Goal: Information Seeking & Learning: Compare options

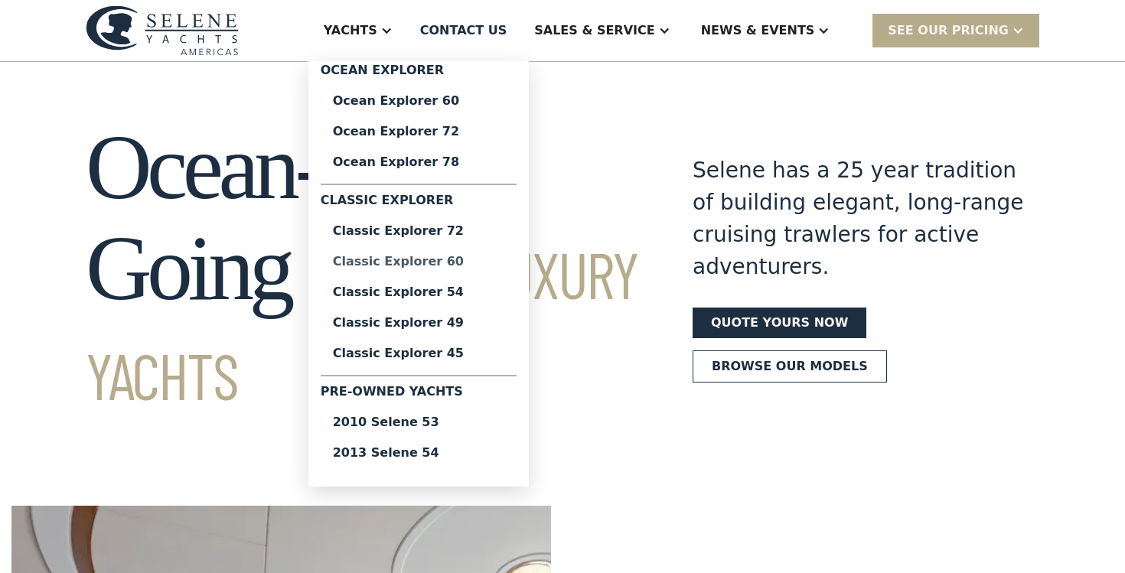
click at [447, 266] on div "Classic Explorer 60" at bounding box center [418, 262] width 171 height 12
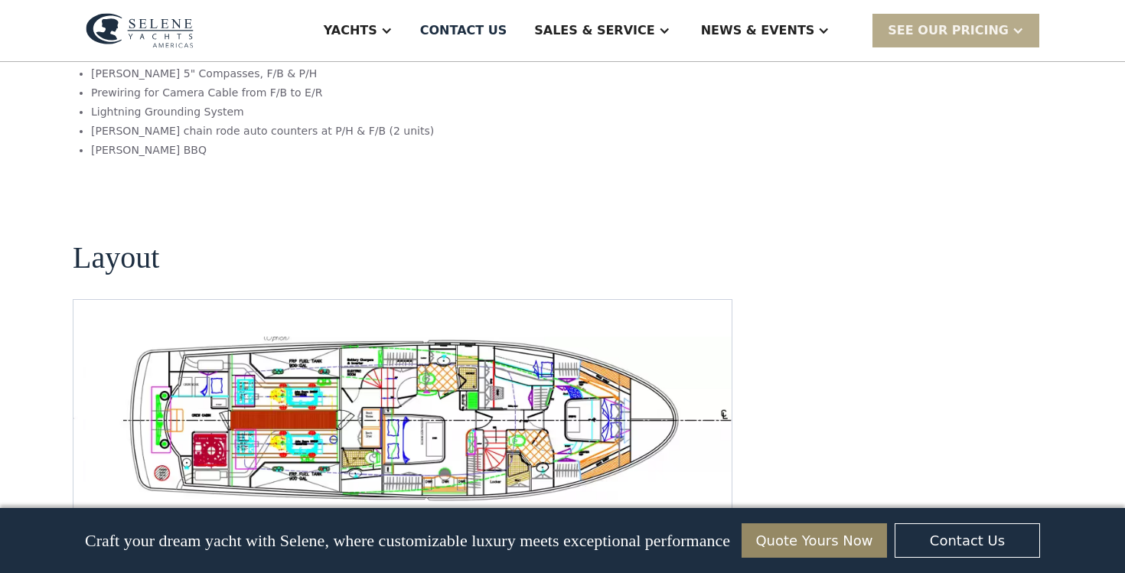
scroll to position [2973, 0]
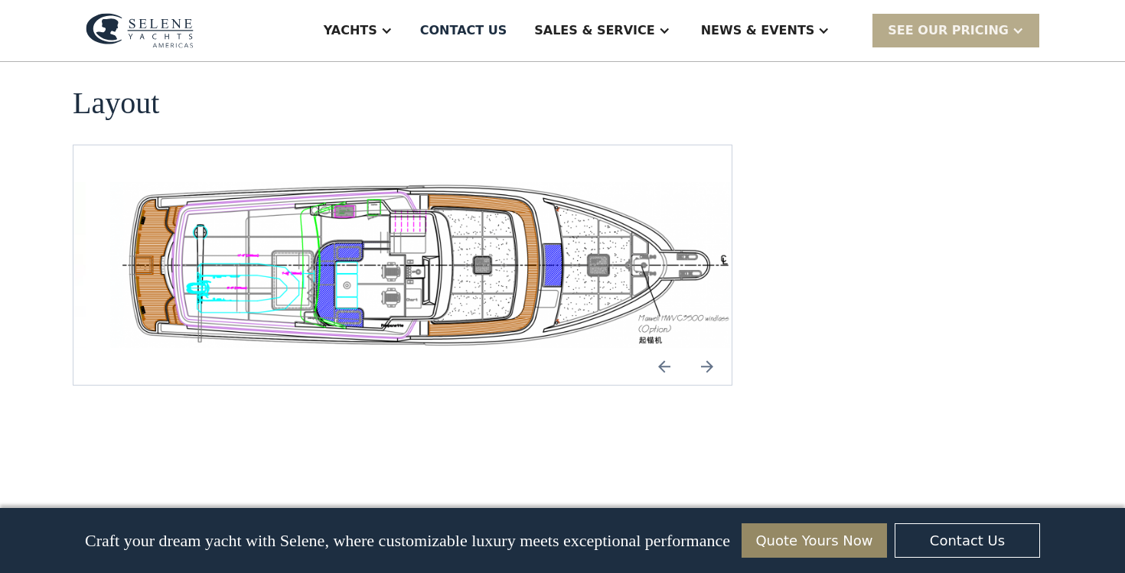
click at [198, 214] on img "open lightbox" at bounding box center [427, 265] width 634 height 166
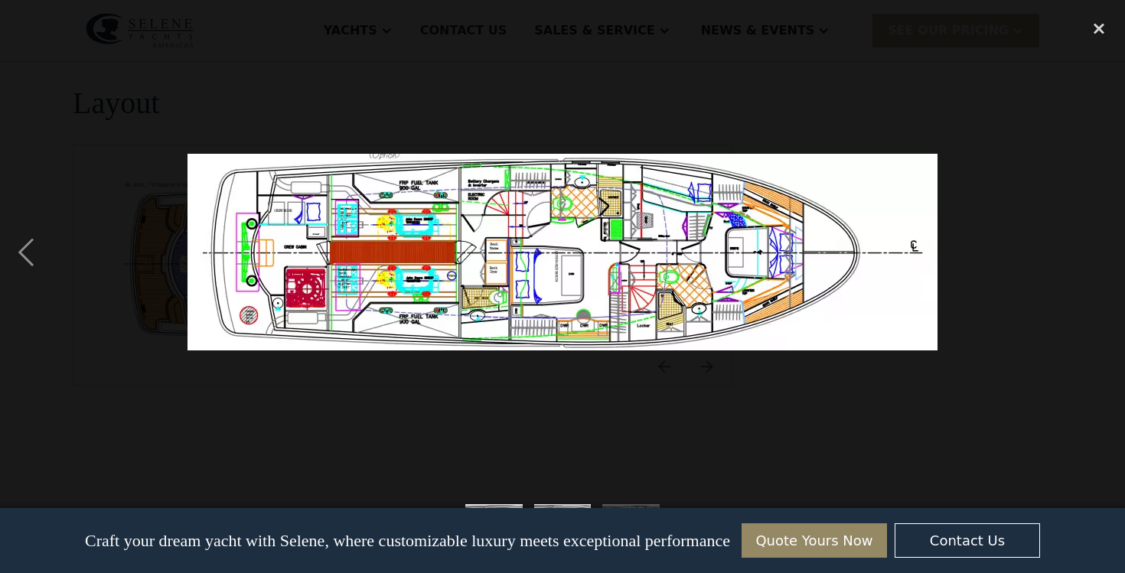
click at [198, 212] on img at bounding box center [562, 252] width 750 height 197
click at [1091, 30] on div "close lightbox" at bounding box center [1099, 28] width 52 height 34
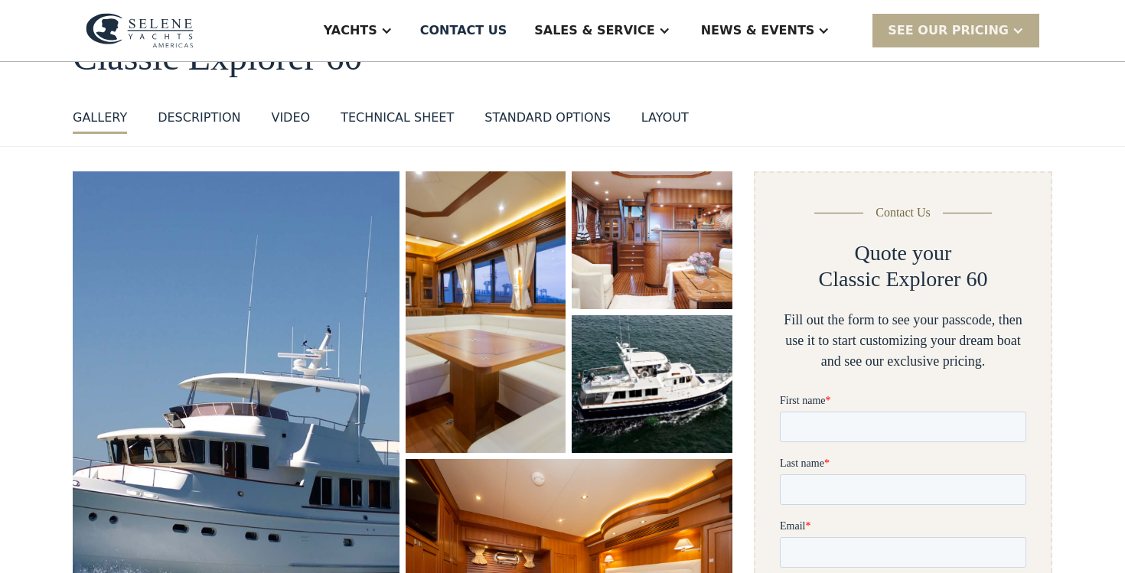
scroll to position [67, 0]
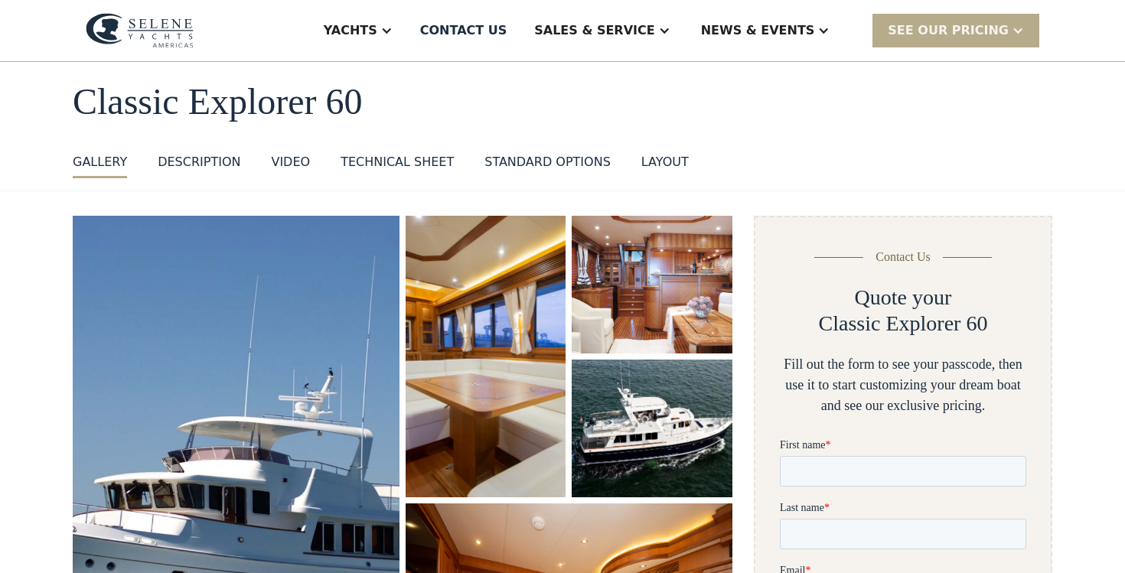
click at [295, 310] on img "open lightbox" at bounding box center [236, 468] width 334 height 517
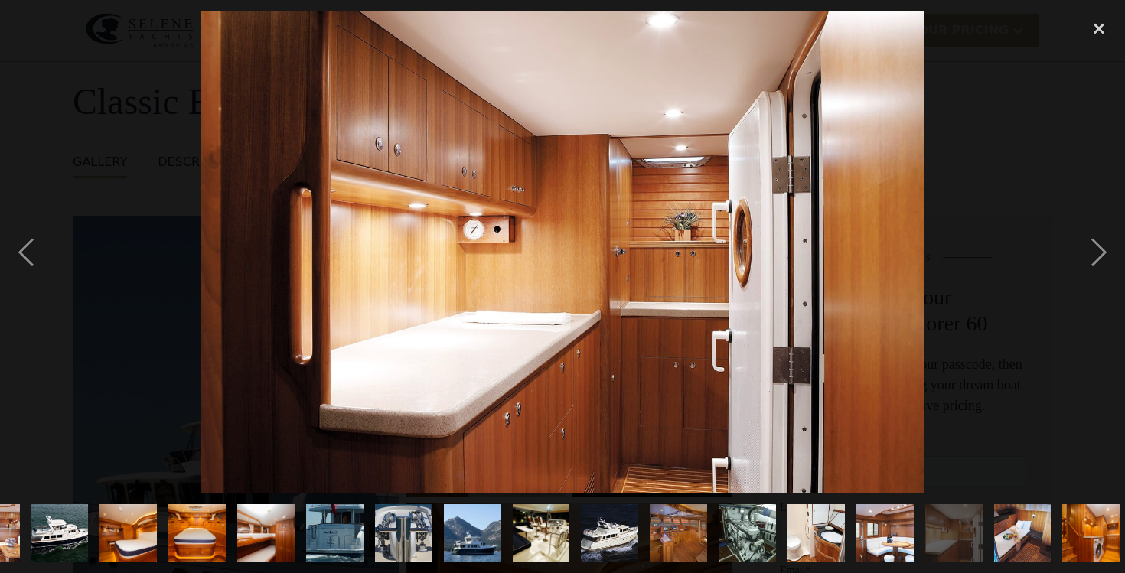
scroll to position [0, 193]
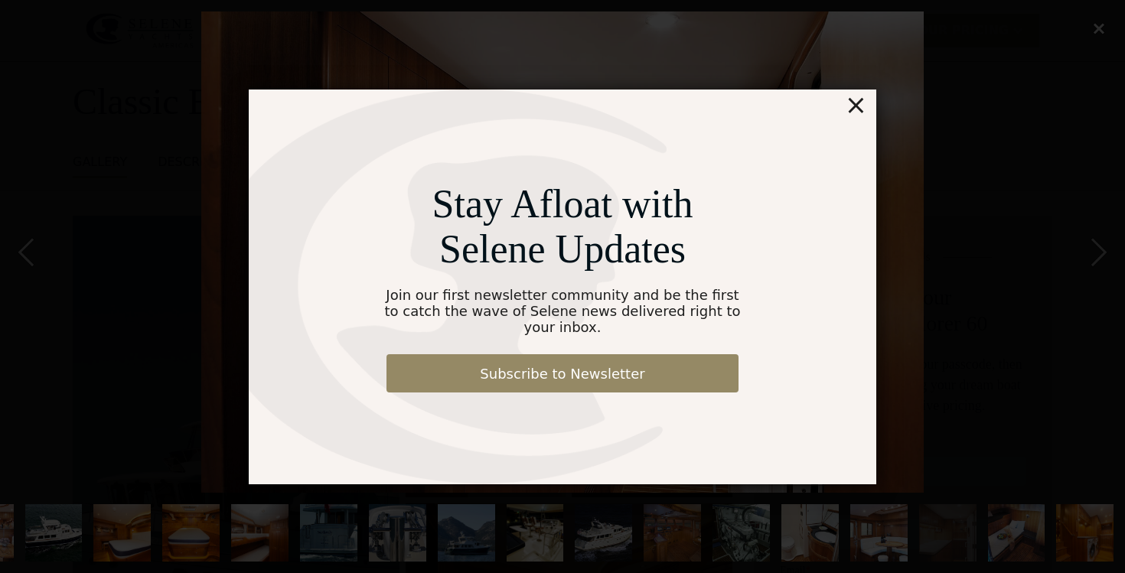
click at [860, 109] on div "×" at bounding box center [856, 105] width 22 height 31
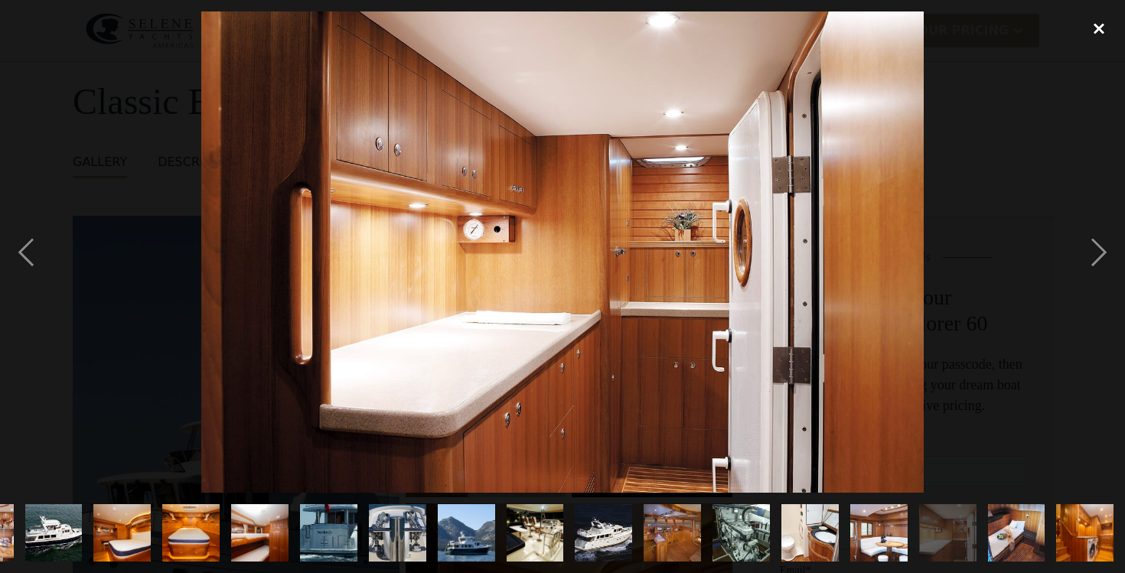
click at [1094, 33] on div "close lightbox" at bounding box center [1099, 28] width 52 height 34
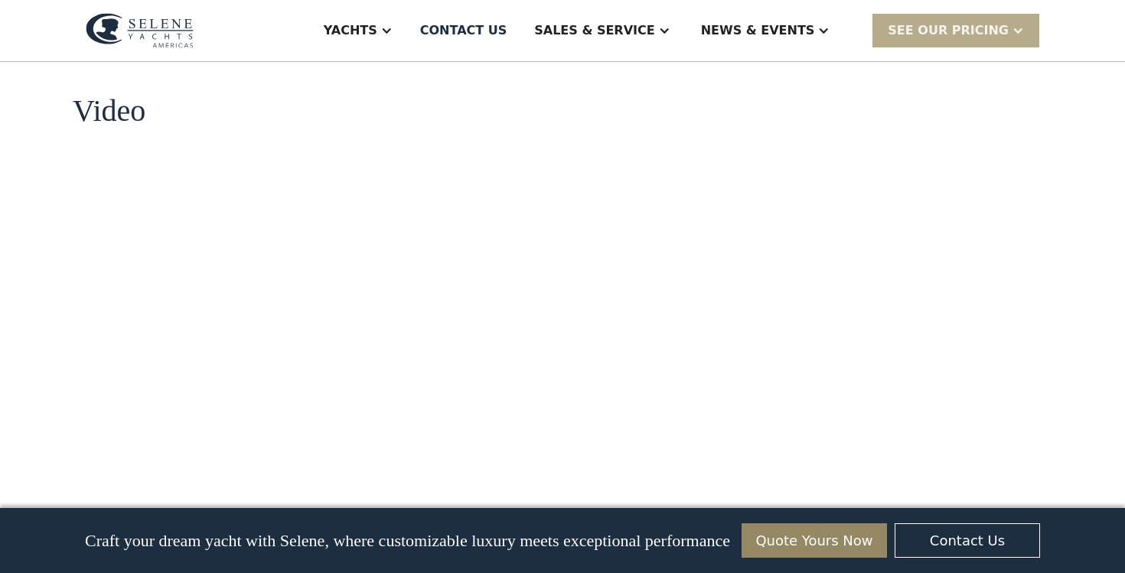
scroll to position [1594, 0]
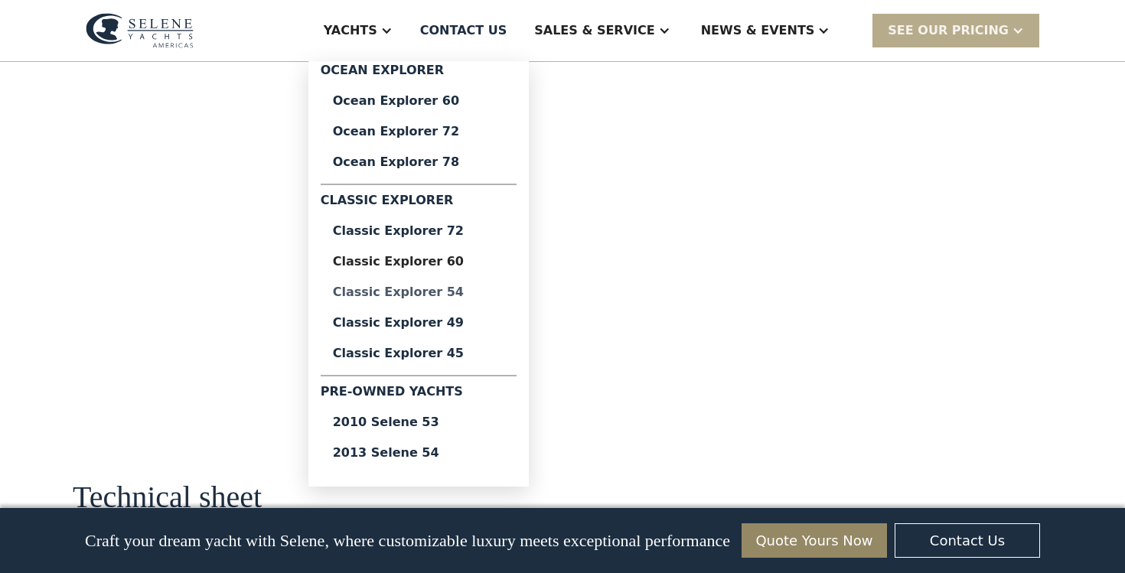
click at [462, 295] on div "Classic Explorer 54" at bounding box center [418, 292] width 171 height 12
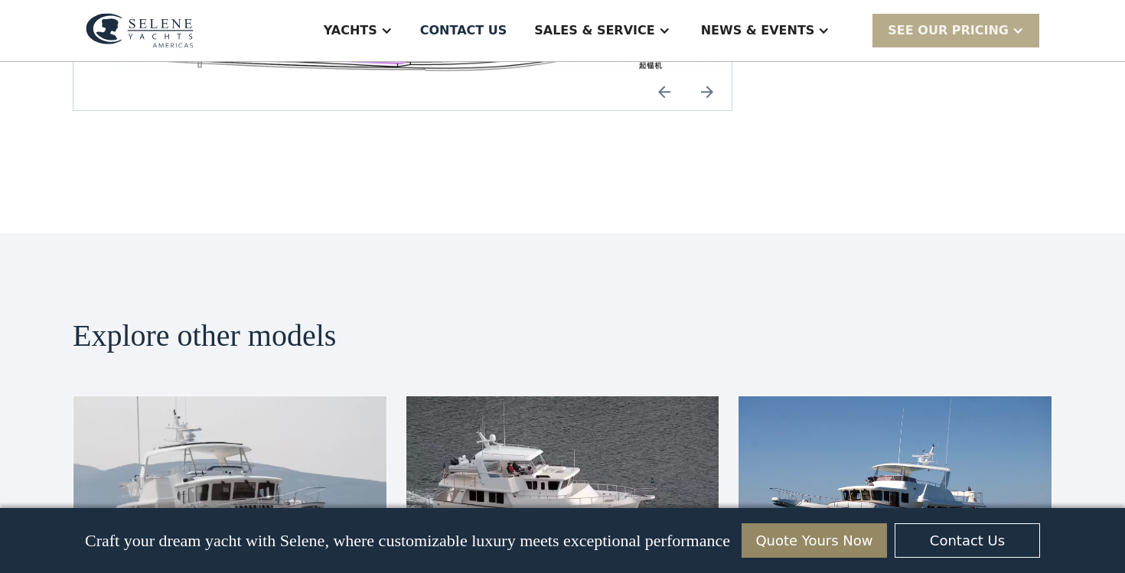
scroll to position [2756, 0]
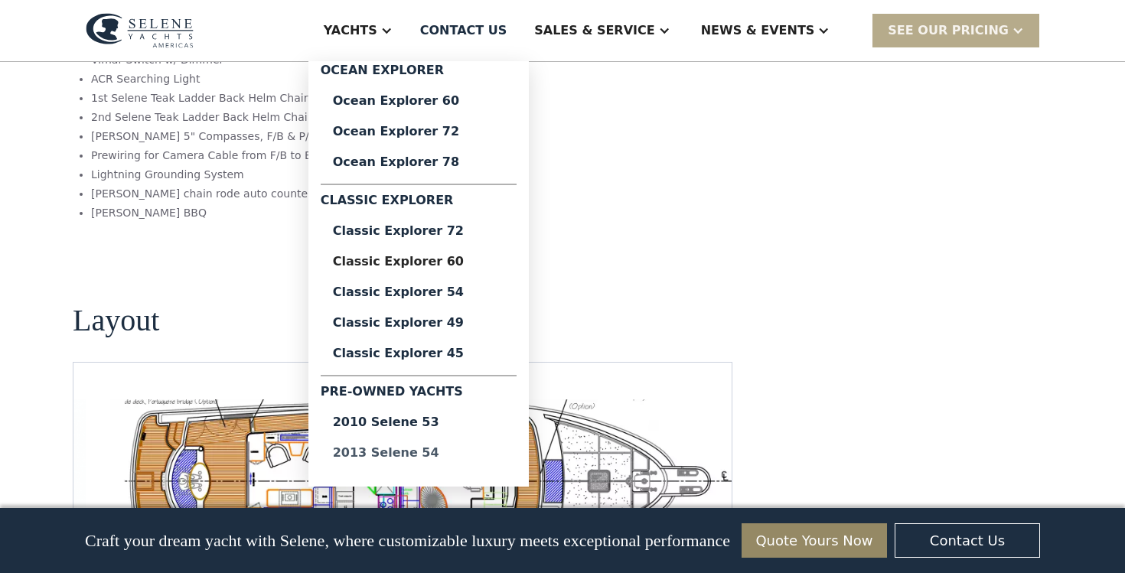
click at [457, 453] on div "2013 Selene 54" at bounding box center [418, 453] width 171 height 12
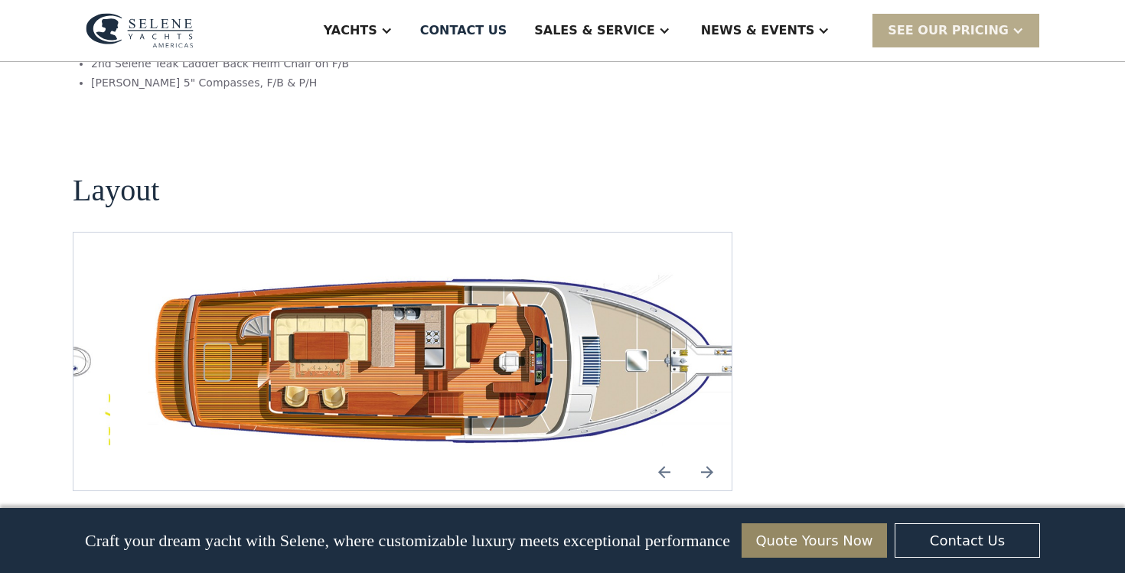
scroll to position [2726, 0]
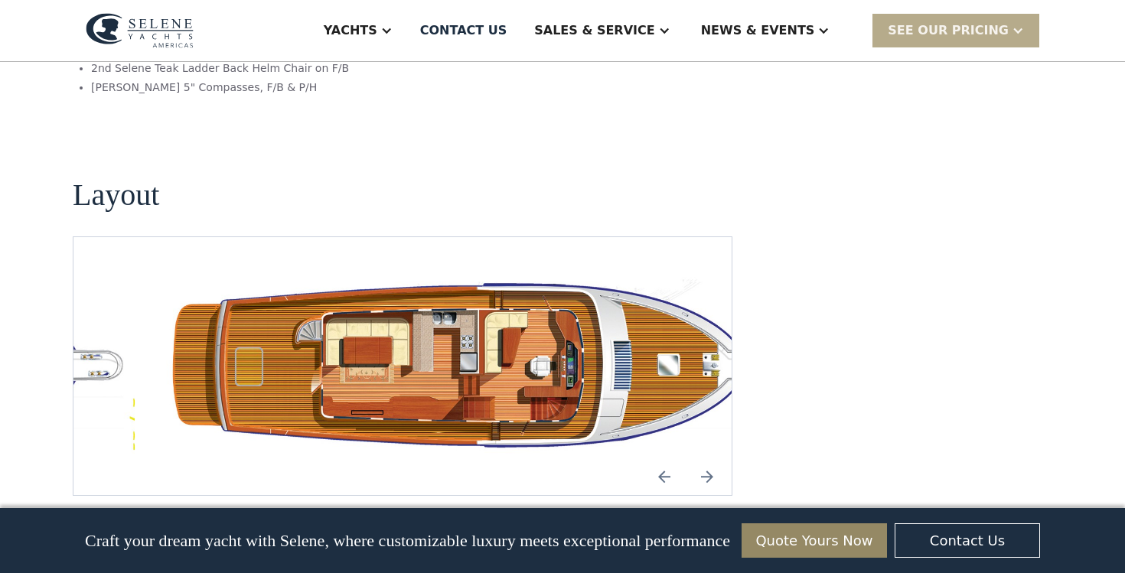
click at [444, 291] on img "open lightbox" at bounding box center [476, 366] width 634 height 184
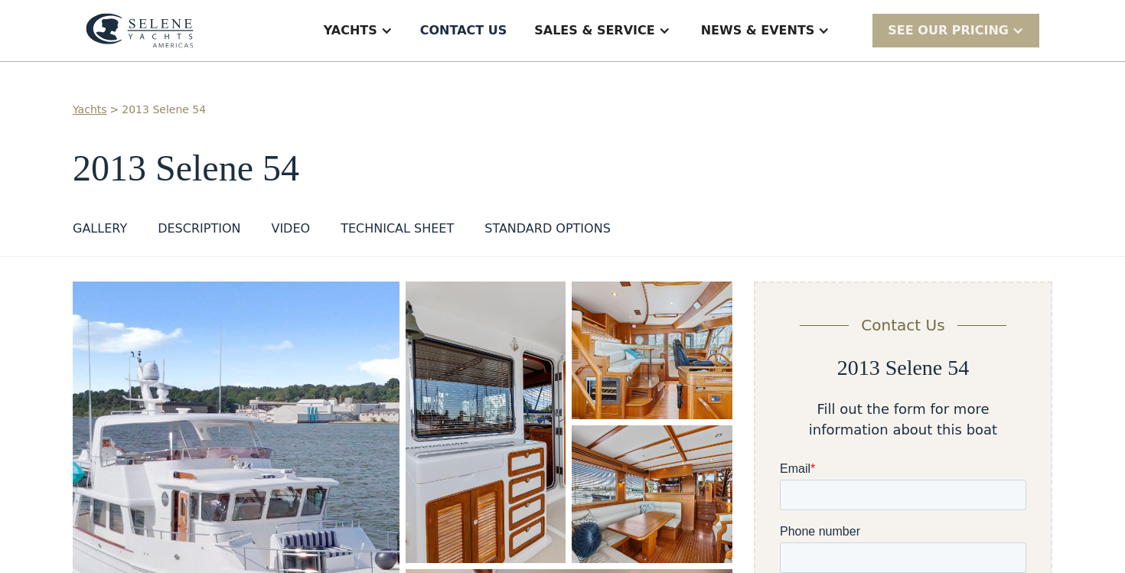
click at [282, 533] on img "open lightbox" at bounding box center [236, 535] width 327 height 506
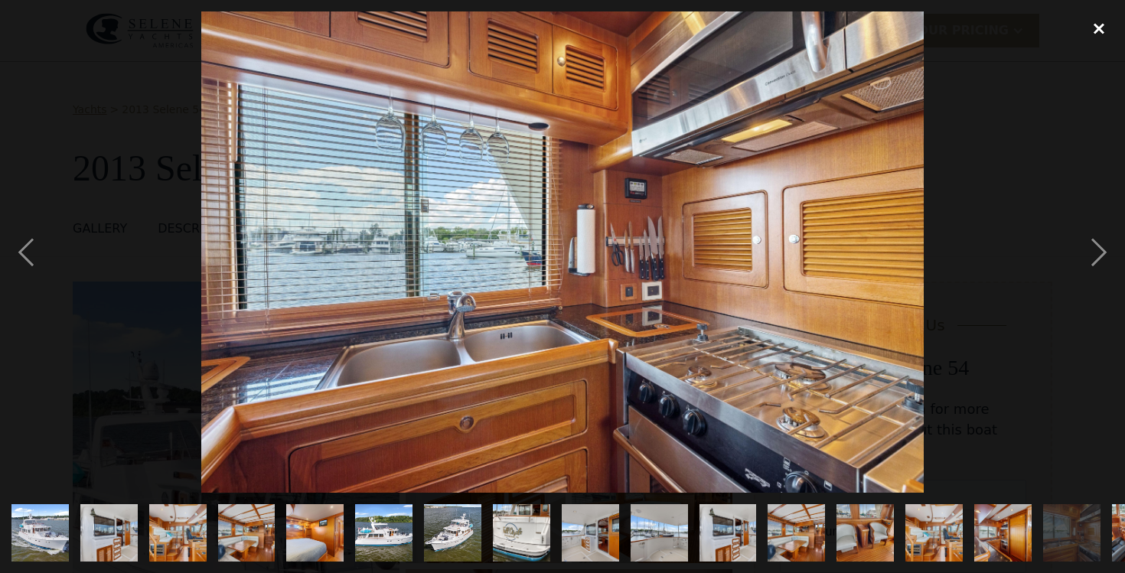
click at [1099, 30] on div "close lightbox" at bounding box center [1099, 28] width 52 height 34
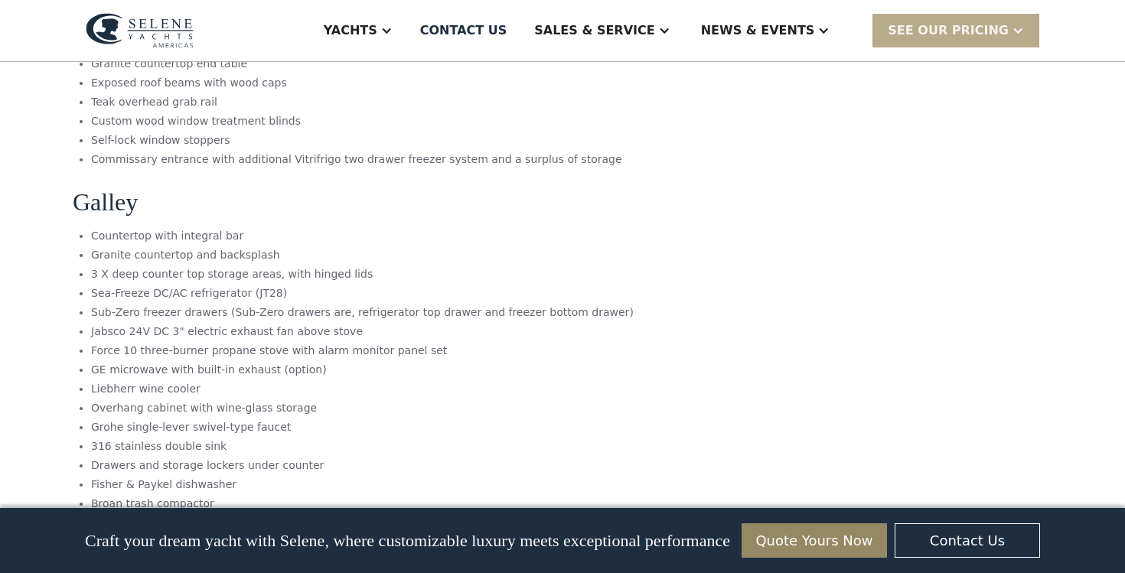
scroll to position [4494, 0]
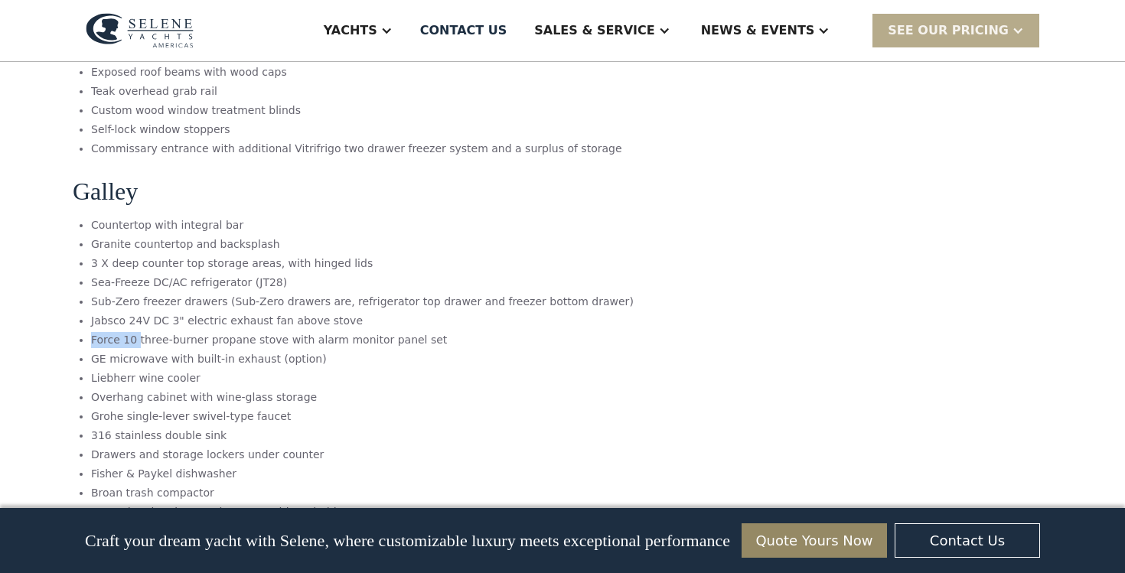
drag, startPoint x: 91, startPoint y: 297, endPoint x: 136, endPoint y: 297, distance: 45.2
click at [136, 332] on li "Force 10 three-burner propane stove with alarm monitor panel set" at bounding box center [411, 340] width 641 height 16
copy li "Force 10"
drag, startPoint x: 92, startPoint y: 436, endPoint x: 170, endPoint y: 429, distance: 78.4
click at [170, 466] on li "Fisher & Paykel dishwasher" at bounding box center [411, 474] width 641 height 16
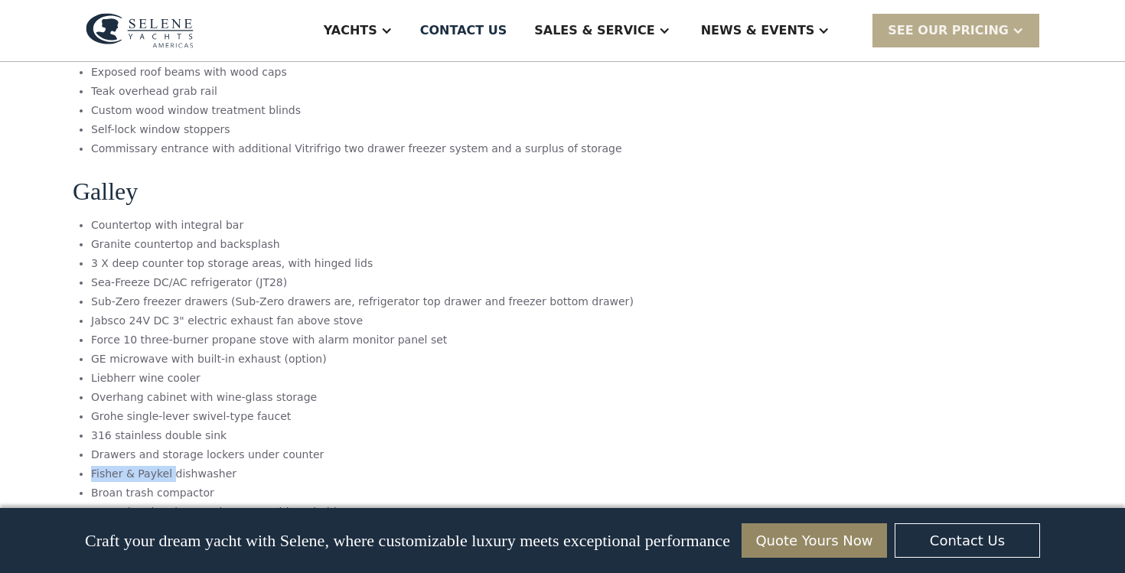
copy li "Fisher & Paykel"
click at [638, 351] on li "GE microwave with built-in exhaust (option)" at bounding box center [411, 359] width 641 height 16
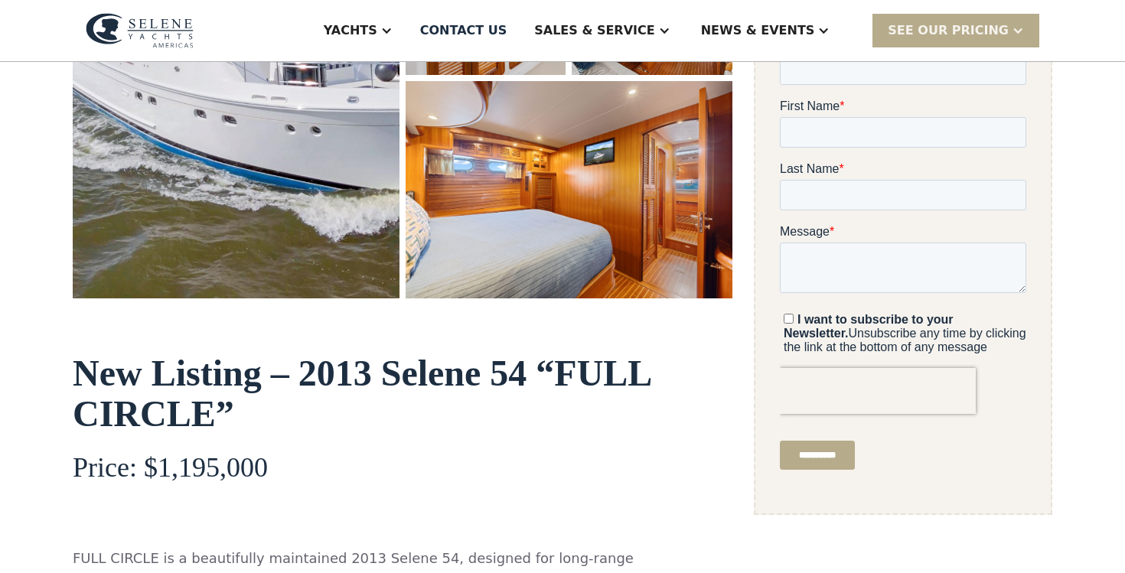
scroll to position [246, 0]
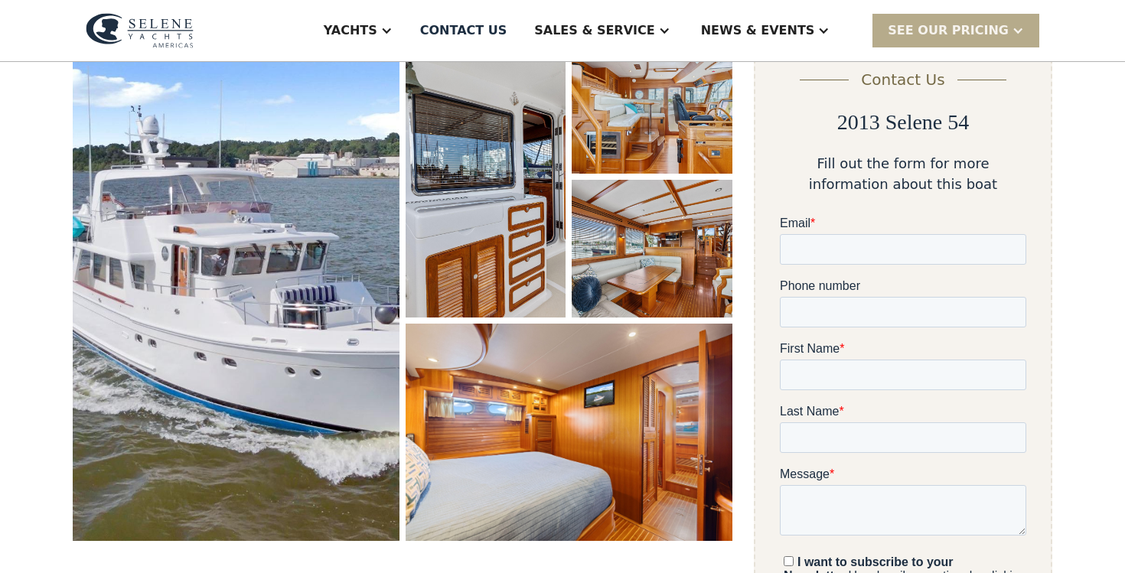
click at [204, 254] on img "open lightbox" at bounding box center [236, 289] width 327 height 506
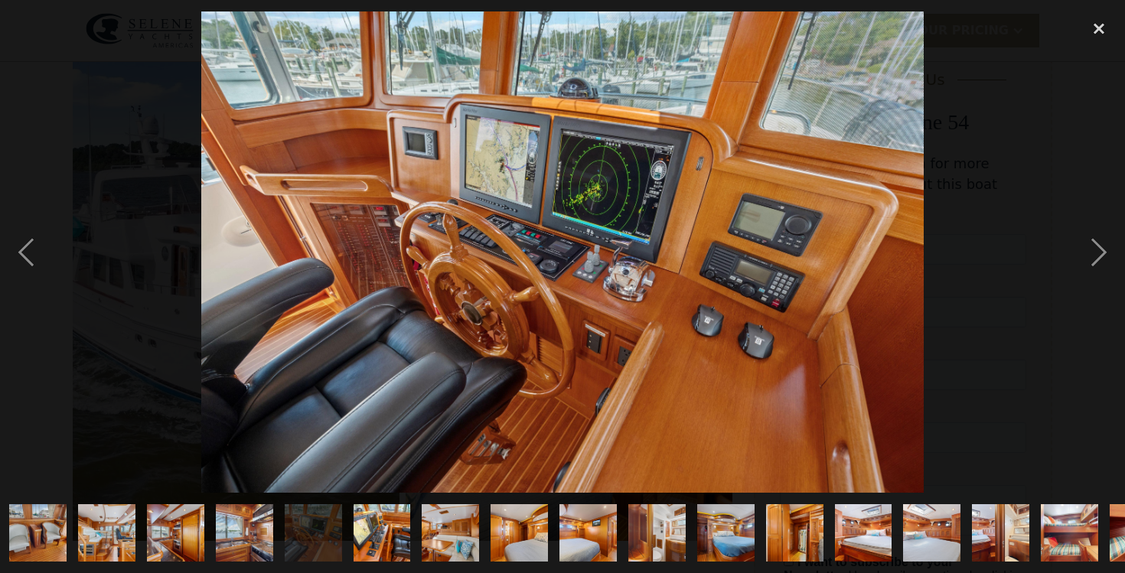
scroll to position [0, 881]
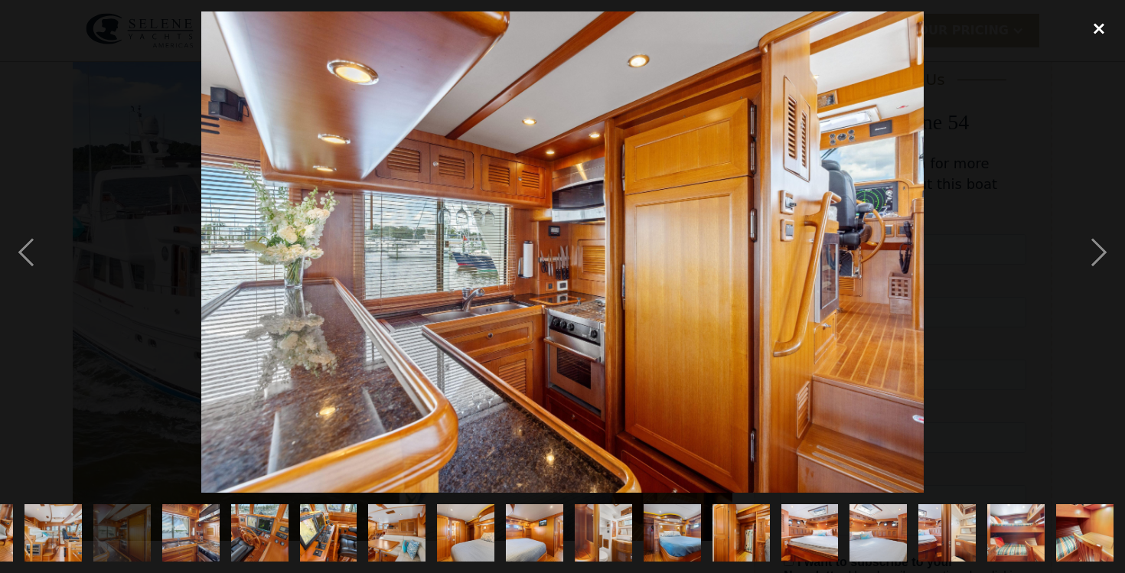
click at [1091, 31] on div "close lightbox" at bounding box center [1099, 28] width 52 height 34
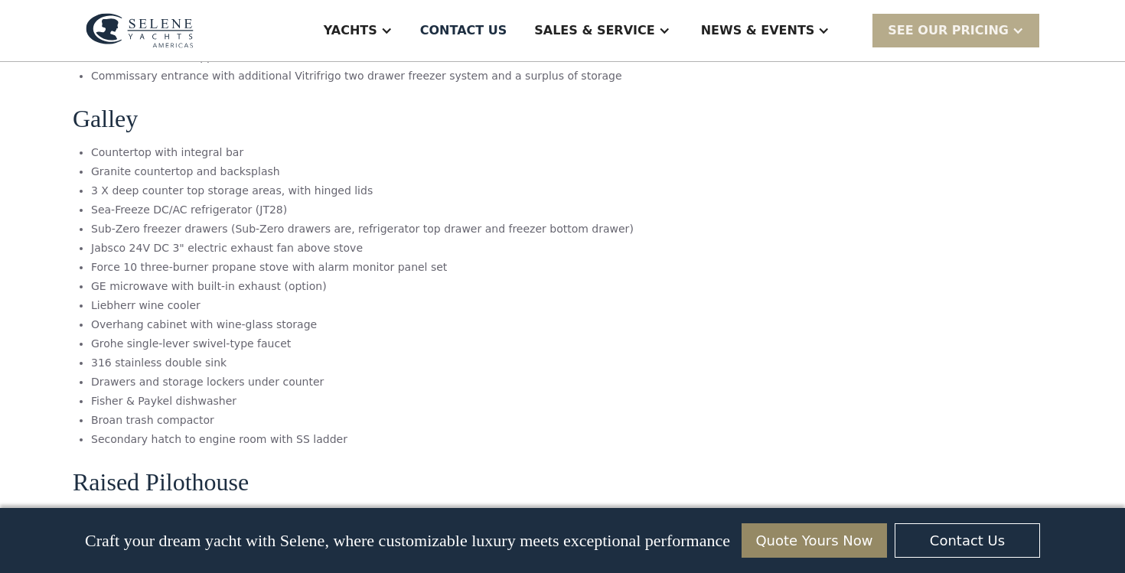
scroll to position [4552, 0]
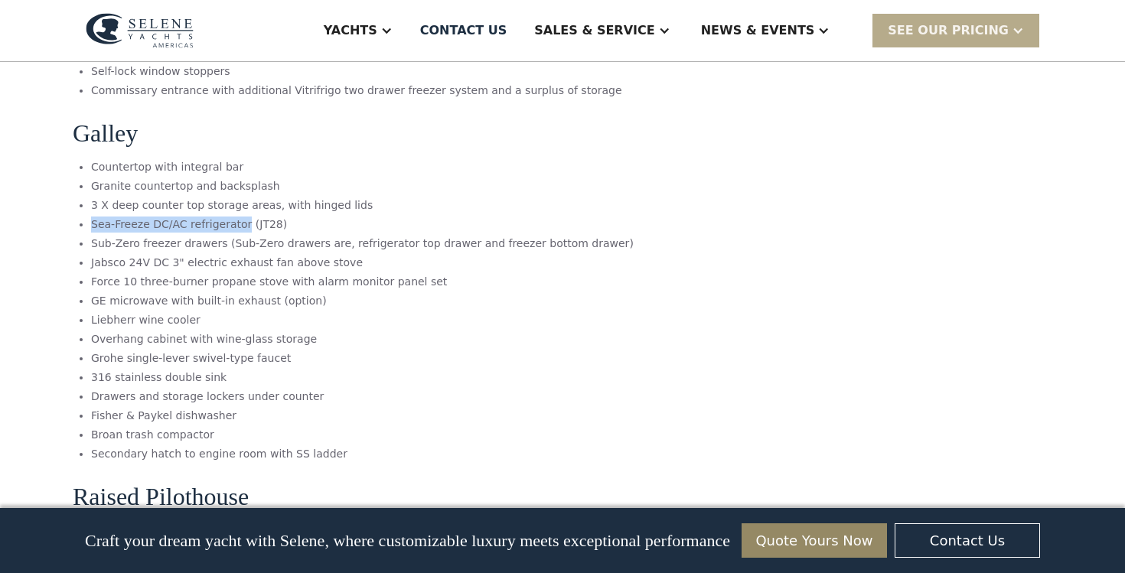
drag, startPoint x: 93, startPoint y: 184, endPoint x: 242, endPoint y: 184, distance: 149.2
click at [242, 217] on li "Sea-Freeze DC/AC refrigerator (JT28)" at bounding box center [411, 225] width 641 height 16
copy li "Sea-Freeze DC/AC refrigerator"
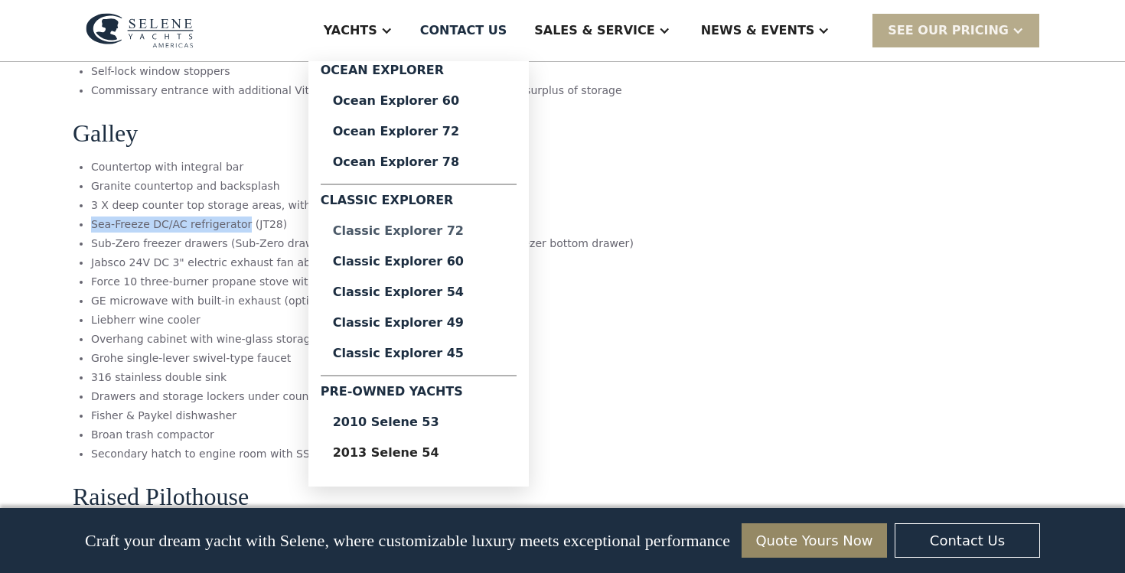
click at [445, 231] on div "Classic Explorer 72" at bounding box center [418, 231] width 171 height 12
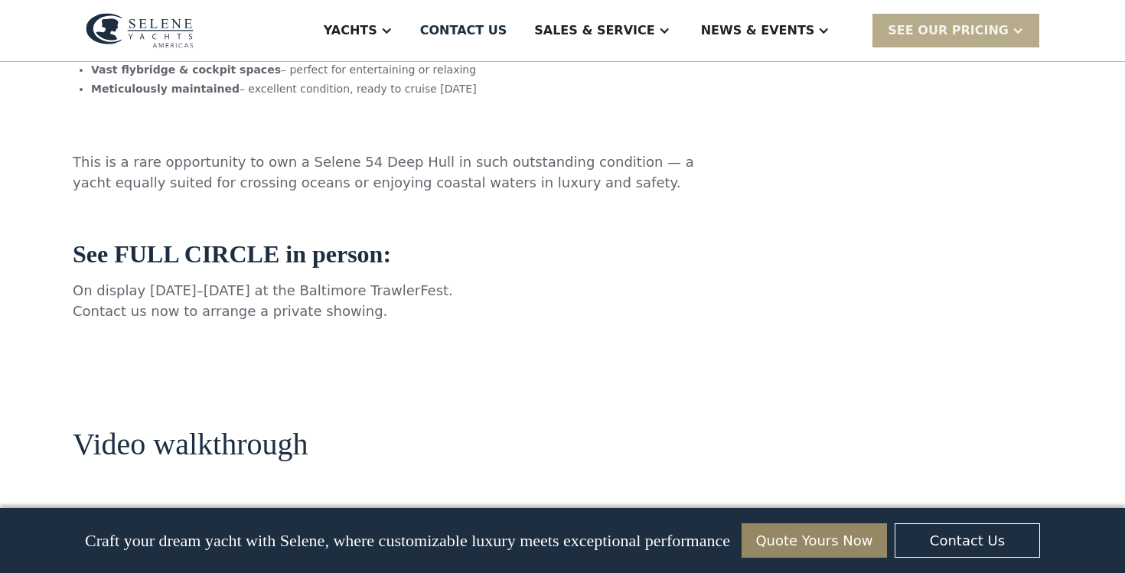
scroll to position [1277, 0]
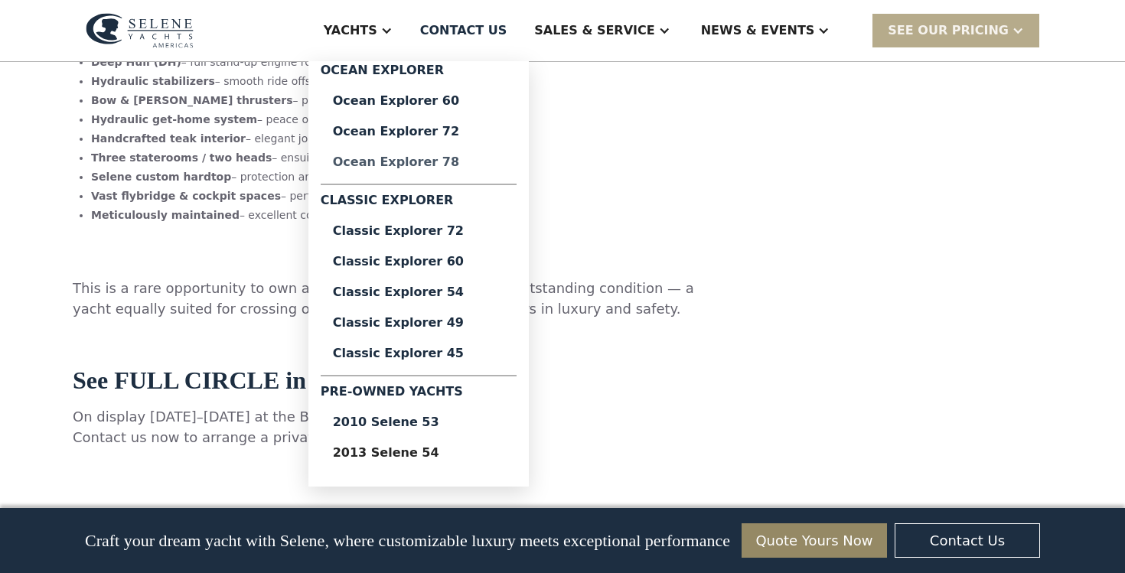
click at [440, 166] on div "Ocean Explorer 78" at bounding box center [418, 162] width 171 height 12
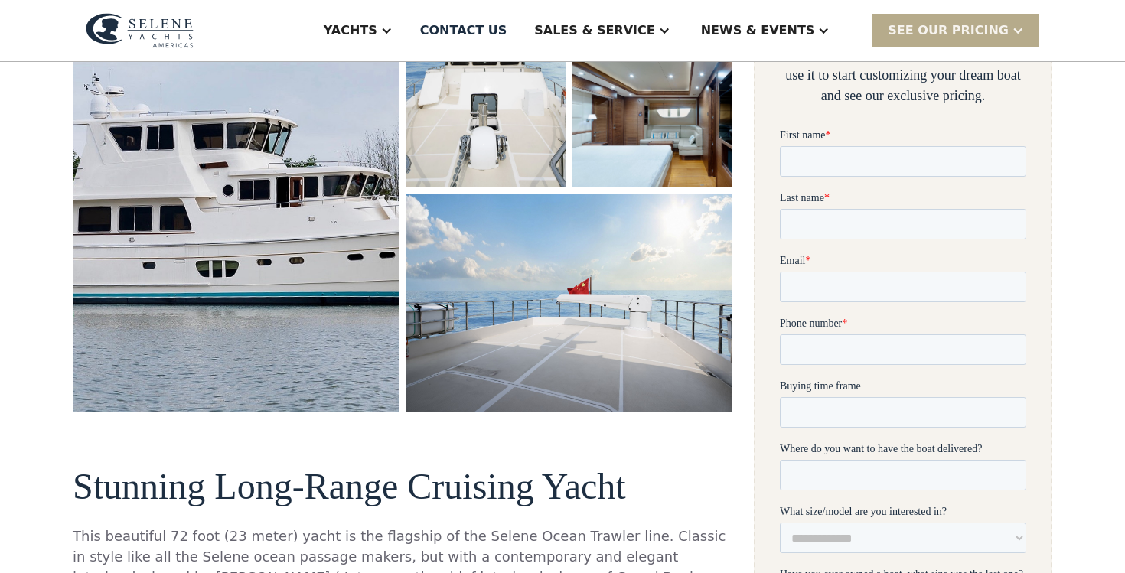
scroll to position [209, 0]
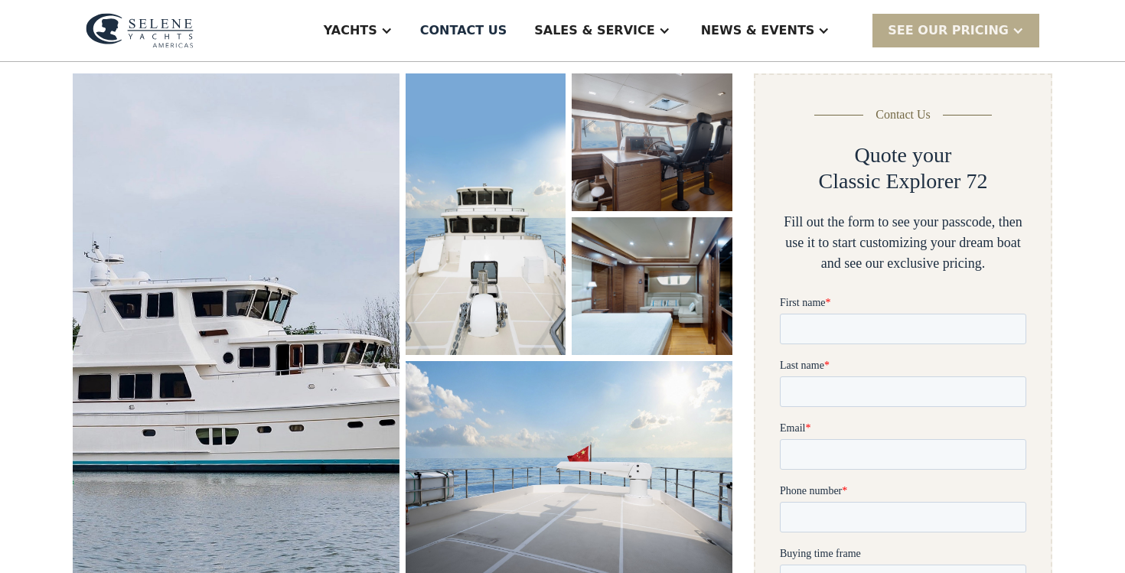
click at [323, 393] on img "open lightbox" at bounding box center [236, 326] width 347 height 536
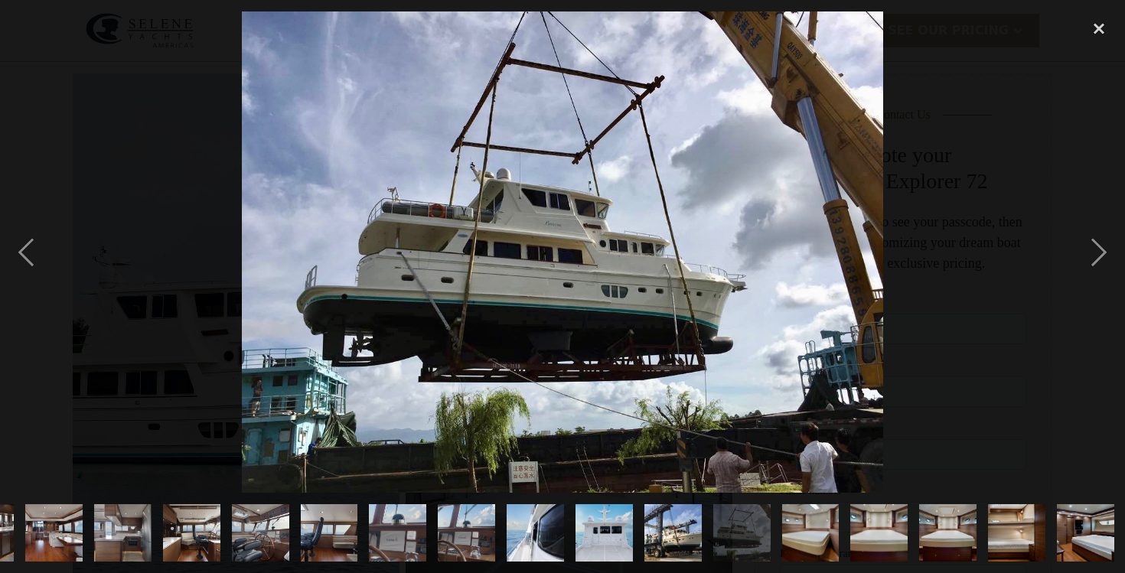
scroll to position [0, 399]
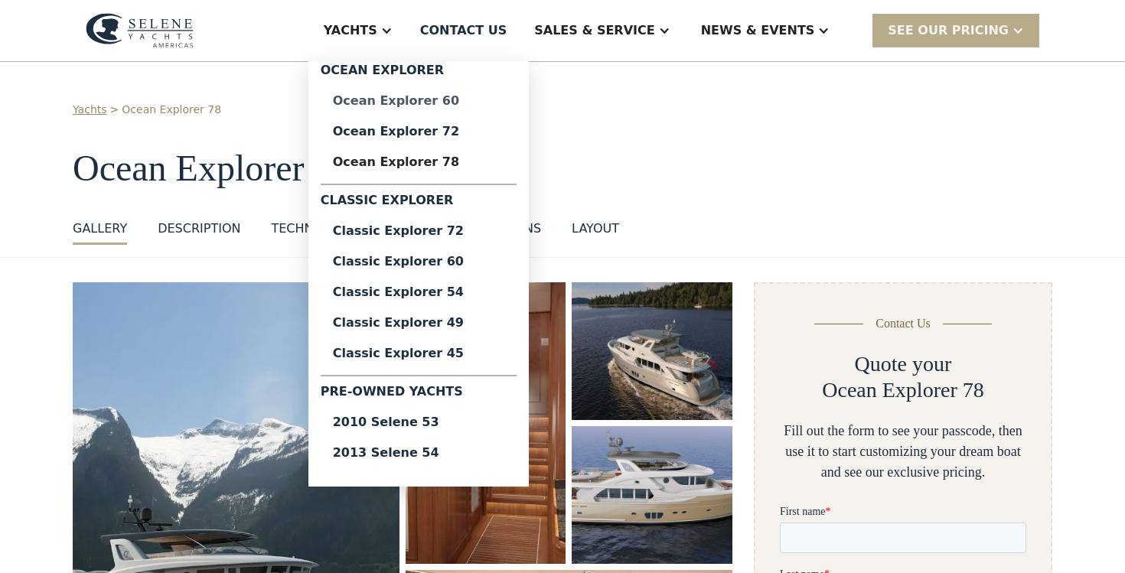
click at [442, 103] on div "Ocean Explorer 60" at bounding box center [418, 101] width 171 height 12
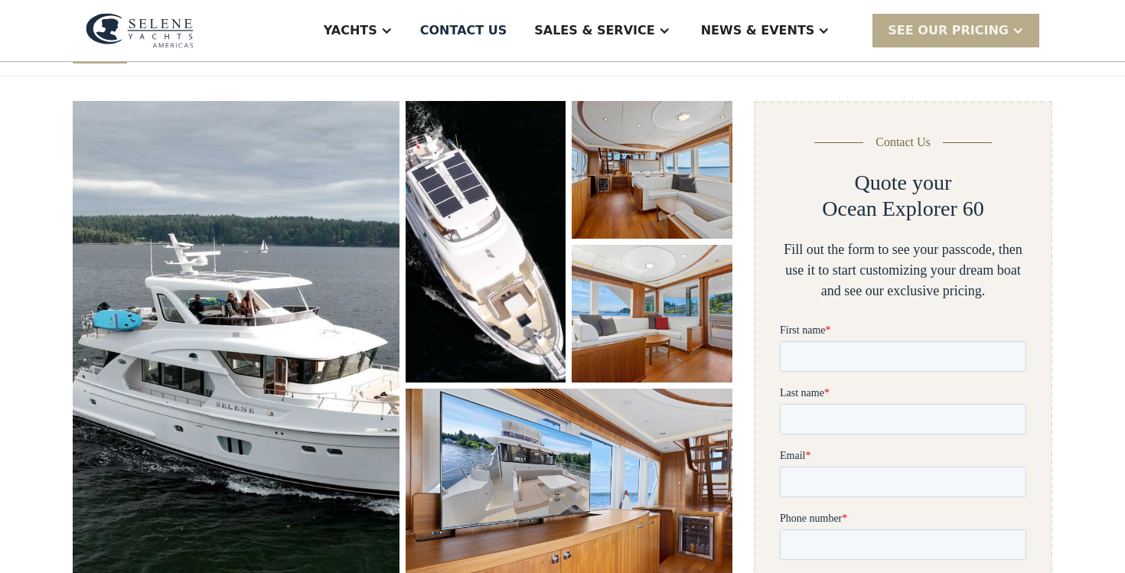
scroll to position [211, 0]
